Goal: Check status: Check status

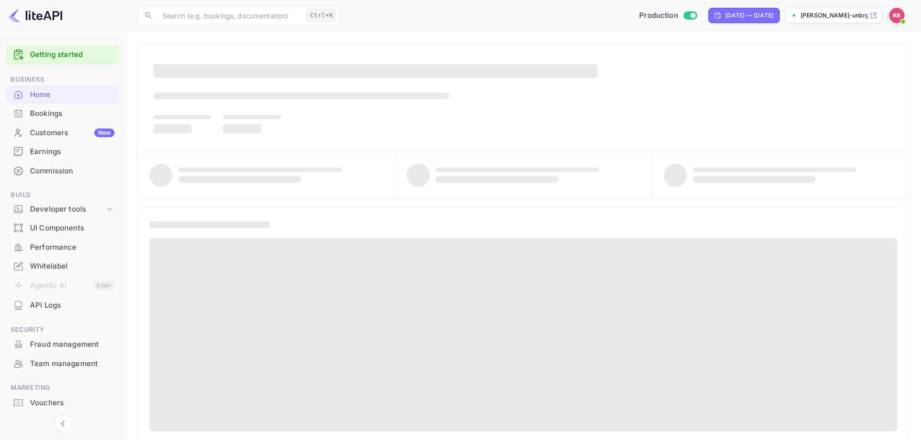
click at [61, 115] on div "Bookings" at bounding box center [72, 113] width 85 height 11
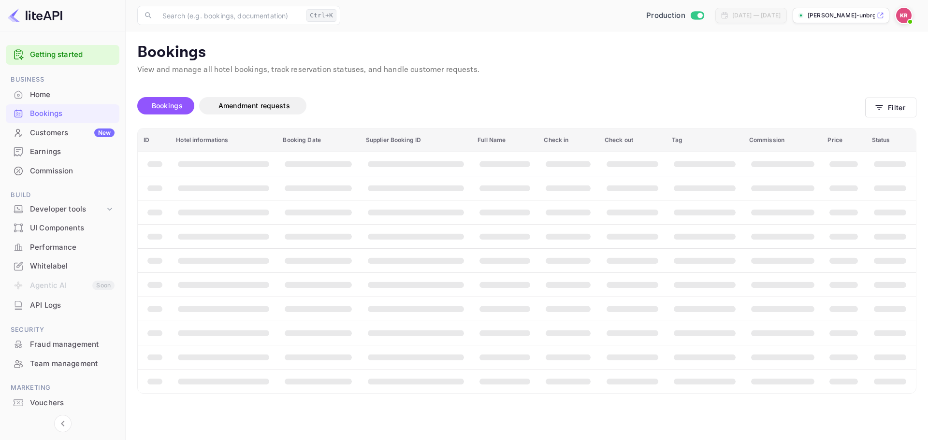
click at [920, 103] on main "Bookings View and manage all hotel bookings, track reservation statuses, and ha…" at bounding box center [527, 235] width 802 height 409
click at [906, 105] on button "Filter" at bounding box center [890, 108] width 51 height 20
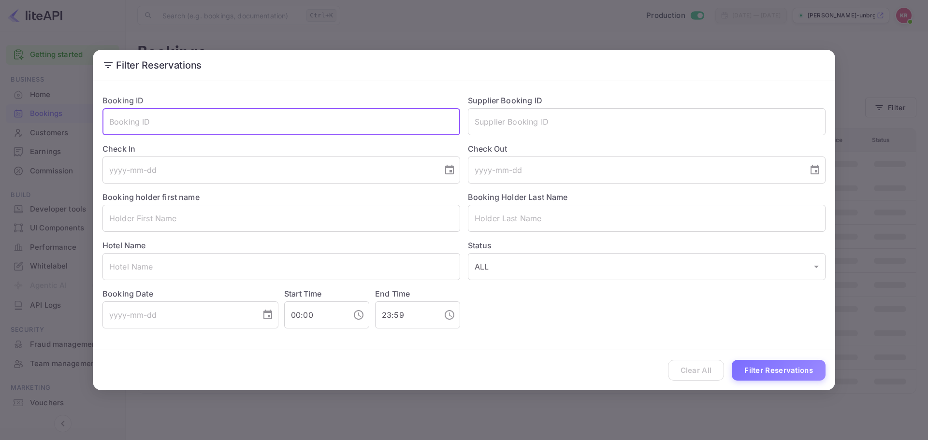
click at [248, 124] on input "text" at bounding box center [281, 121] width 358 height 27
paste input "8fWBeZ2rC"
type input "8fWBeZ2rC"
click at [780, 363] on button "Filter Reservations" at bounding box center [779, 370] width 94 height 21
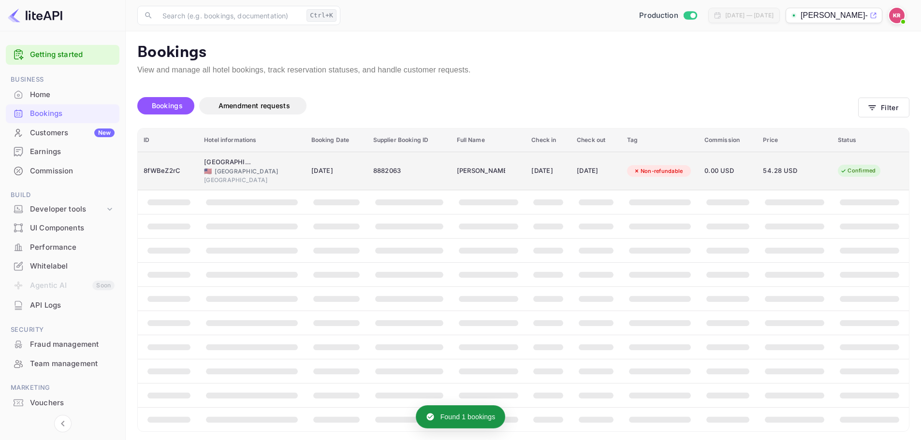
click at [350, 181] on td "[DATE]" at bounding box center [336, 171] width 62 height 39
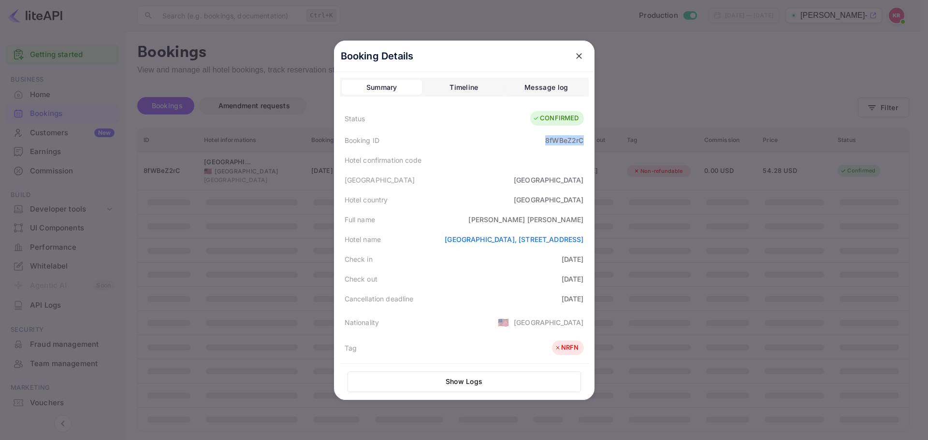
drag, startPoint x: 541, startPoint y: 144, endPoint x: 590, endPoint y: 143, distance: 48.8
click at [590, 143] on div "Booking Details Summary Timeline Message log Status CONFIRMED Booking ID 8fWBeZ…" at bounding box center [464, 221] width 260 height 360
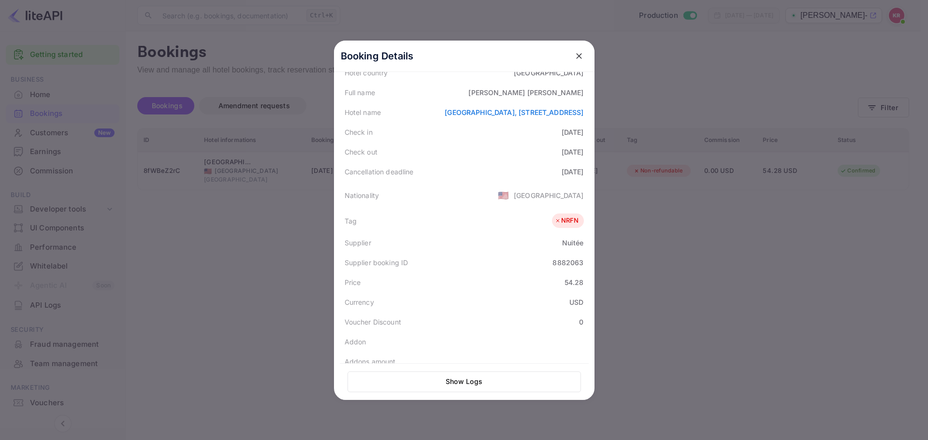
scroll to position [216, 0]
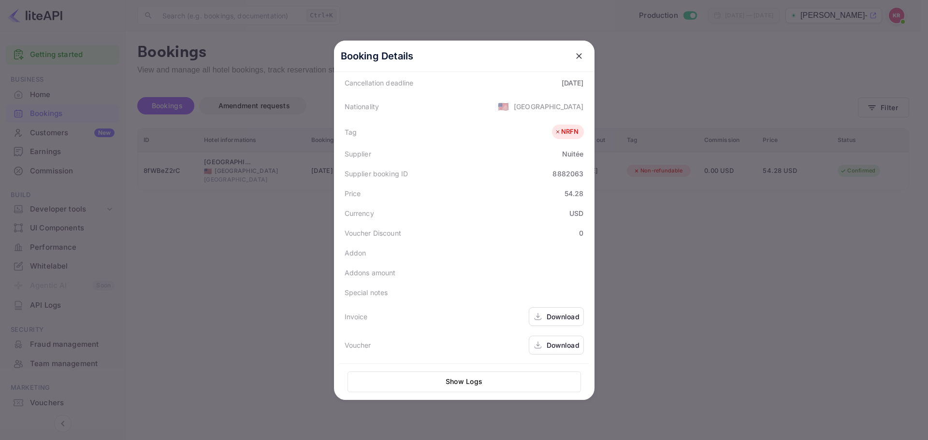
click at [562, 316] on div "Download" at bounding box center [563, 317] width 33 height 10
click at [561, 344] on div "Download" at bounding box center [563, 345] width 33 height 10
click at [574, 60] on icon "close" at bounding box center [579, 56] width 10 height 10
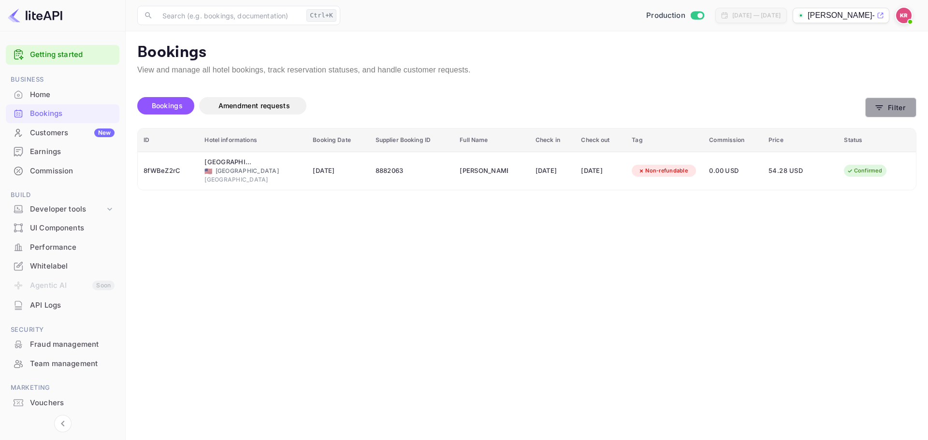
click at [912, 108] on button "Filter" at bounding box center [890, 108] width 51 height 20
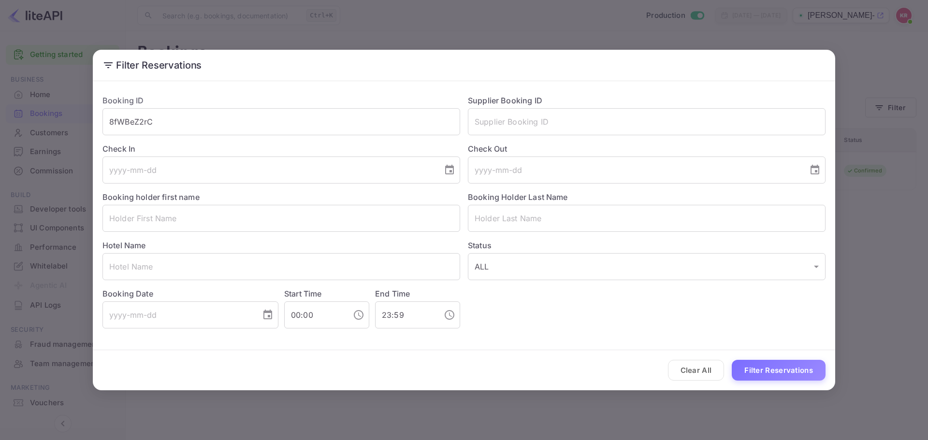
click at [860, 93] on div "Filter Reservations Booking ID 8fWBeZ2rC ​ Supplier Booking ID ​ Check In ​ Che…" at bounding box center [464, 220] width 928 height 440
